Goal: Information Seeking & Learning: Learn about a topic

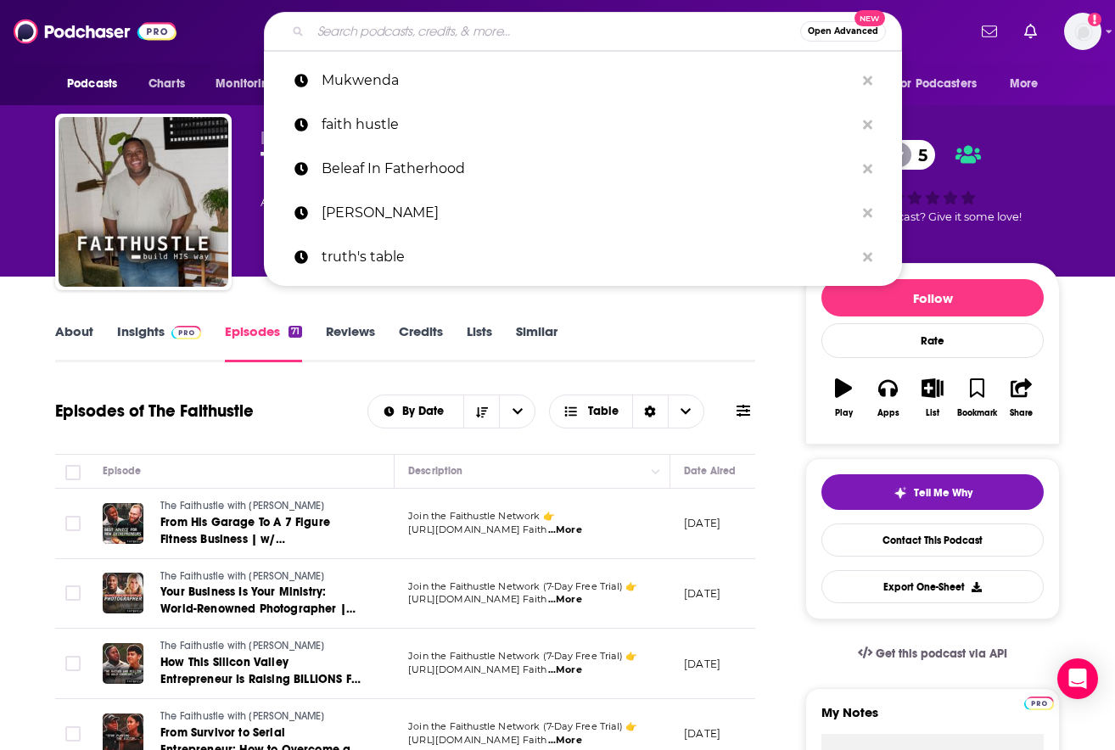
scroll to position [0, 80]
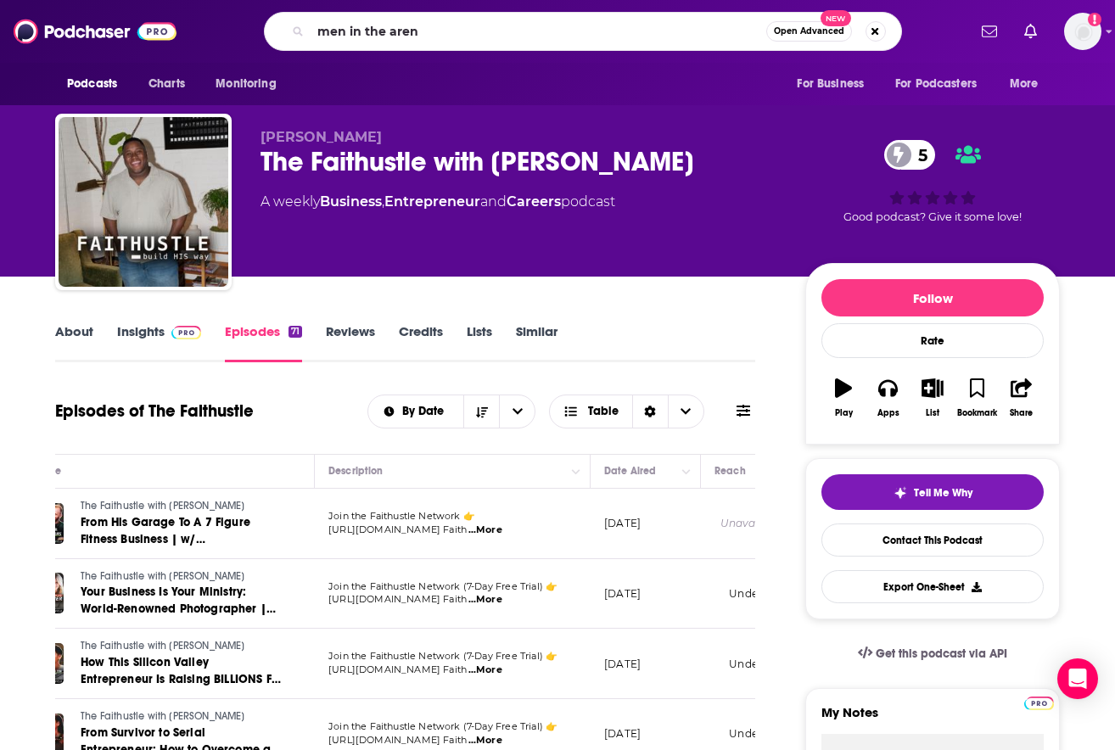
type input "men in the arena"
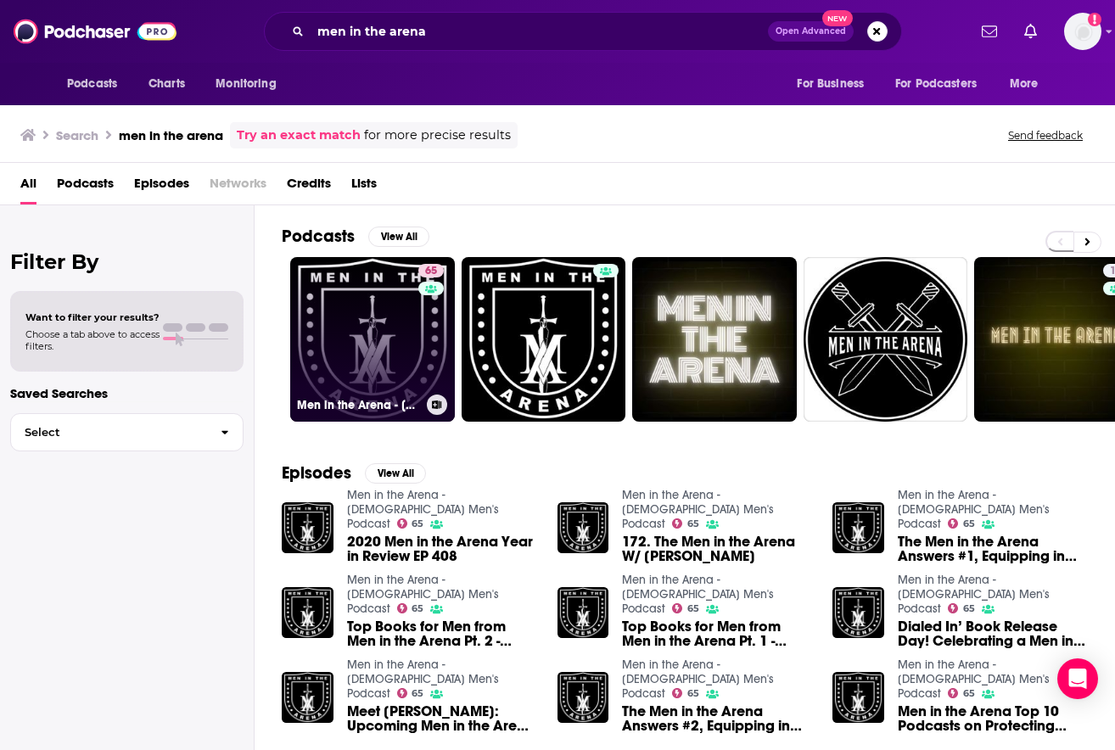
click at [325, 342] on link "65 Men in the Arena - [DEMOGRAPHIC_DATA] Men's Podcast" at bounding box center [372, 339] width 165 height 165
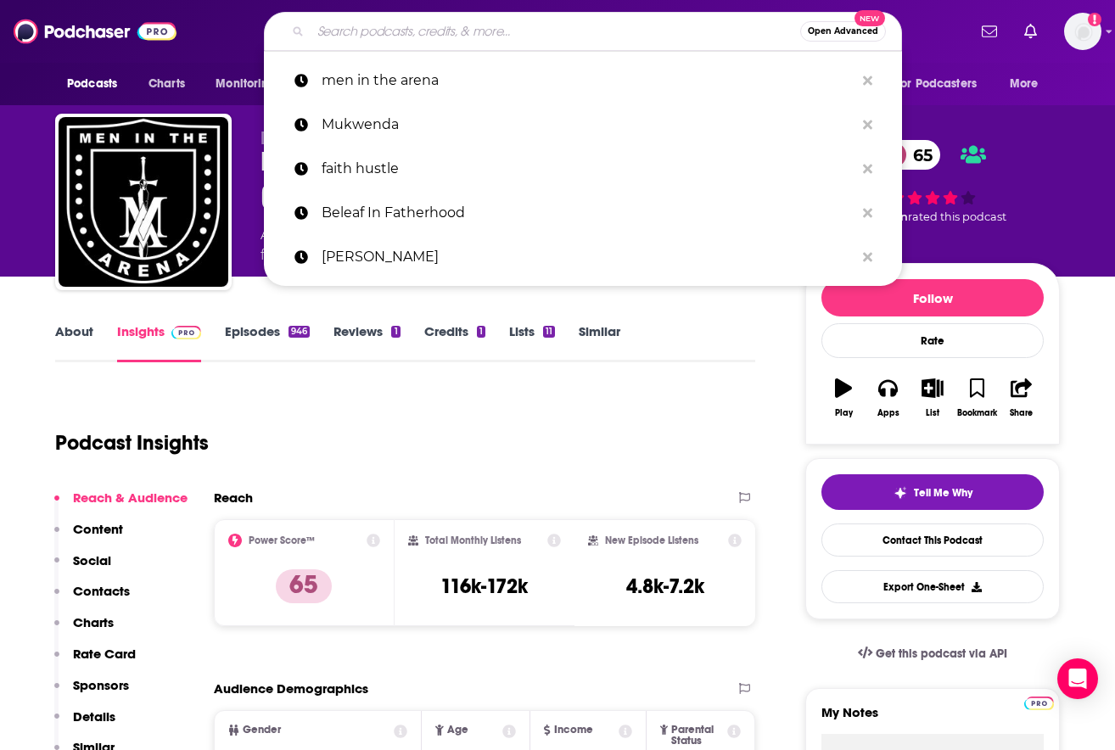
click at [439, 25] on input "Search podcasts, credits, & more..." at bounding box center [554, 31] width 489 height 27
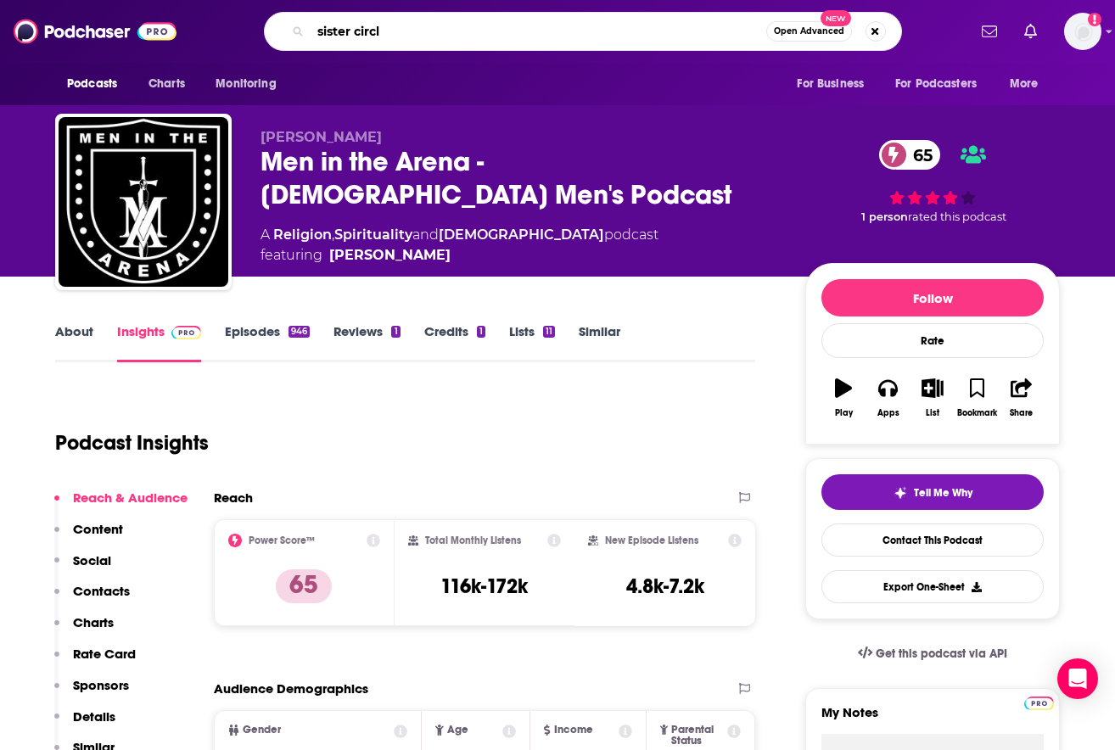
type input "sister circle"
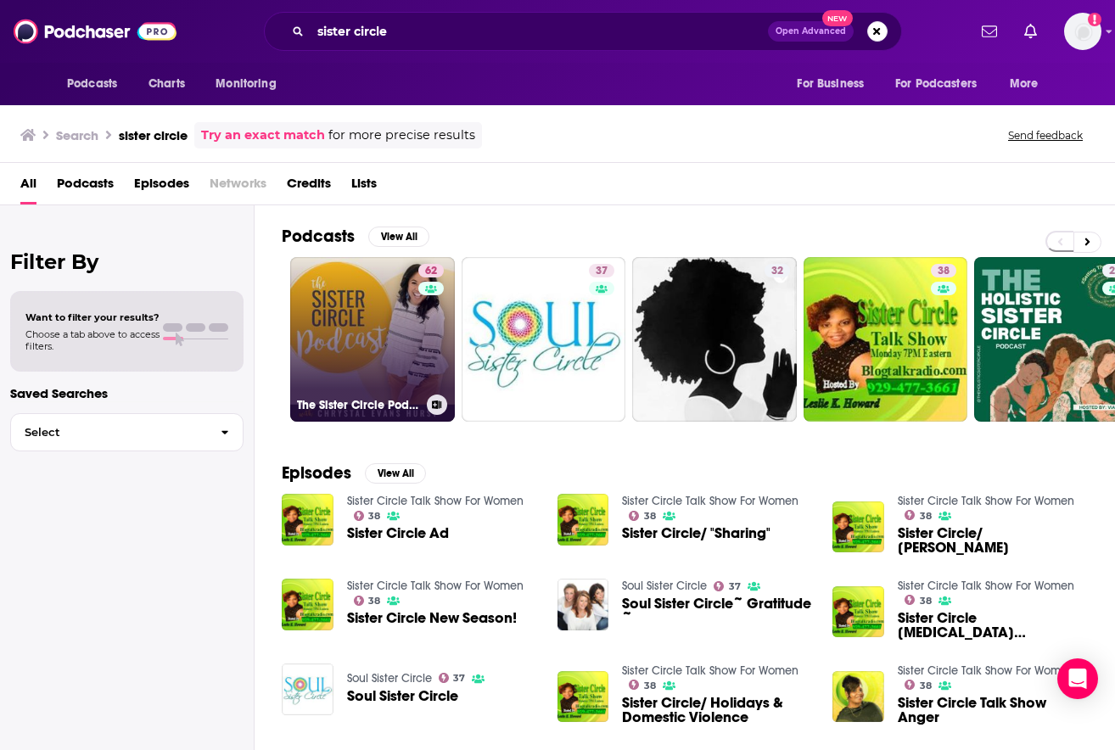
click at [393, 327] on link "62 The Sister Circle Podcast" at bounding box center [372, 339] width 165 height 165
